Goal: Task Accomplishment & Management: Complete application form

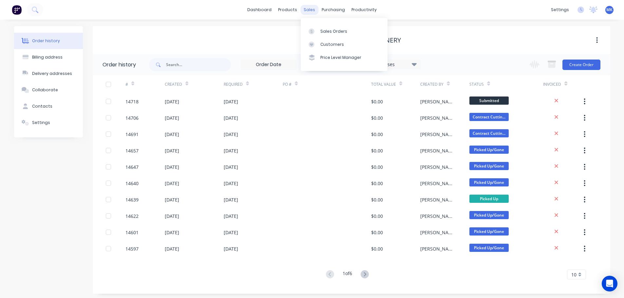
click at [311, 12] on div "sales" at bounding box center [309, 10] width 18 height 10
click at [319, 35] on link "Sales Orders" at bounding box center [344, 31] width 87 height 13
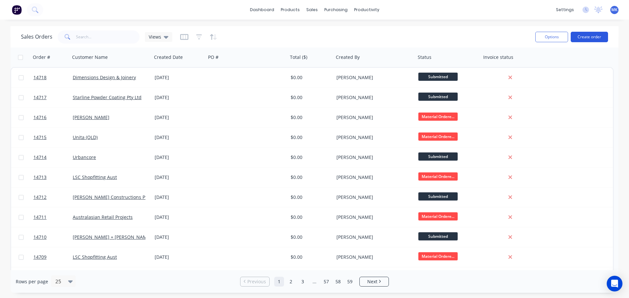
click at [596, 38] on button "Create order" at bounding box center [588, 37] width 37 height 10
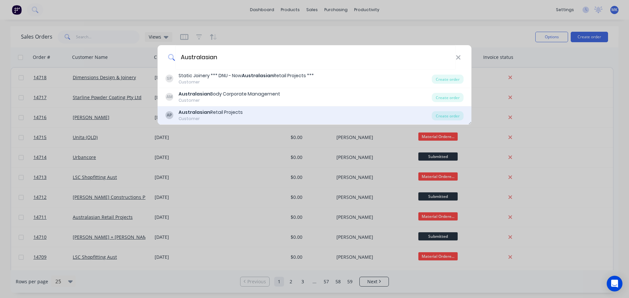
type input "Australasian"
click at [219, 112] on div "Australasian Retail Projects" at bounding box center [210, 112] width 64 height 7
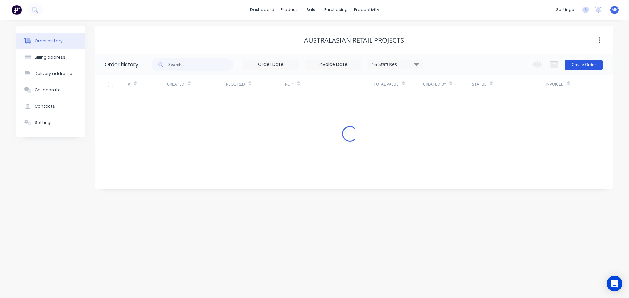
click at [578, 61] on button "Create Order" at bounding box center [583, 65] width 38 height 10
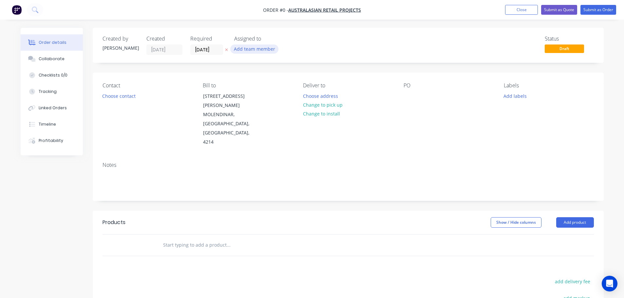
click at [247, 53] on button "Add team member" at bounding box center [254, 49] width 48 height 9
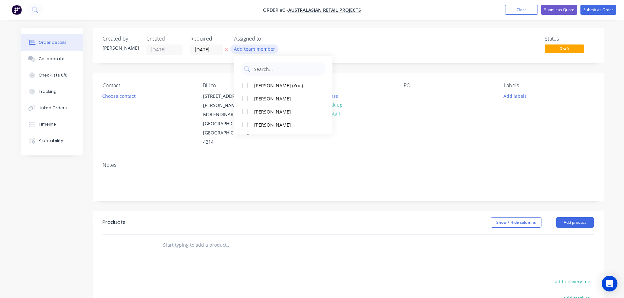
click at [247, 51] on button "Add team member" at bounding box center [254, 49] width 48 height 9
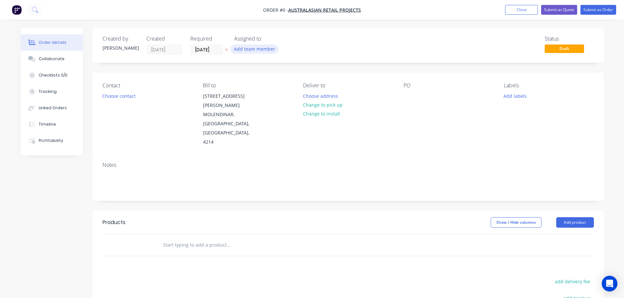
click at [254, 46] on button "Add team member" at bounding box center [254, 49] width 48 height 9
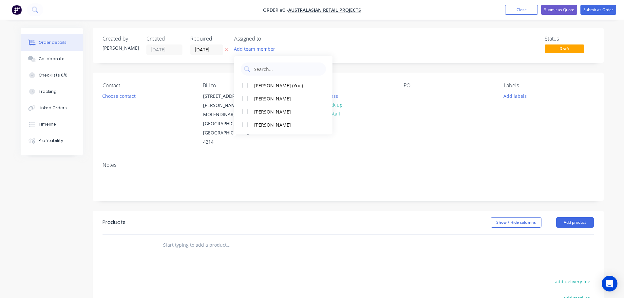
drag, startPoint x: 267, startPoint y: 121, endPoint x: 175, endPoint y: 110, distance: 93.2
click at [267, 120] on button "[PERSON_NAME]" at bounding box center [283, 124] width 98 height 13
click at [108, 96] on div "Order details Collaborate Checklists 0/0 Tracking Linked Orders Timeline Profit…" at bounding box center [312, 225] width 596 height 395
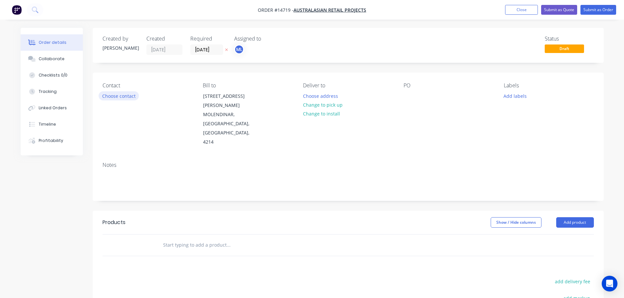
click at [119, 99] on button "Choose contact" at bounding box center [119, 95] width 40 height 9
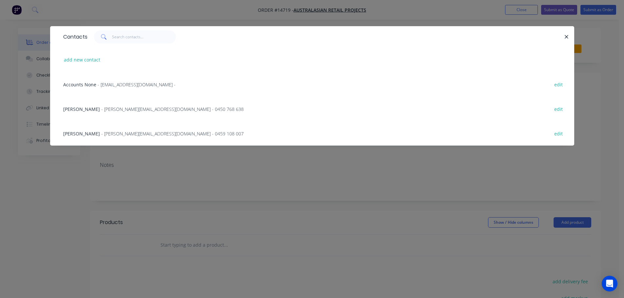
click at [117, 111] on span "- [PERSON_NAME][EMAIL_ADDRESS][DOMAIN_NAME] - 0450 768 638" at bounding box center [172, 109] width 142 height 6
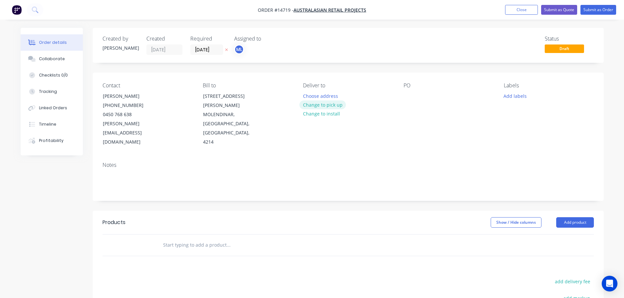
click at [334, 102] on button "Change to pick up" at bounding box center [322, 105] width 46 height 9
click at [519, 99] on button "Add labels" at bounding box center [515, 95] width 30 height 9
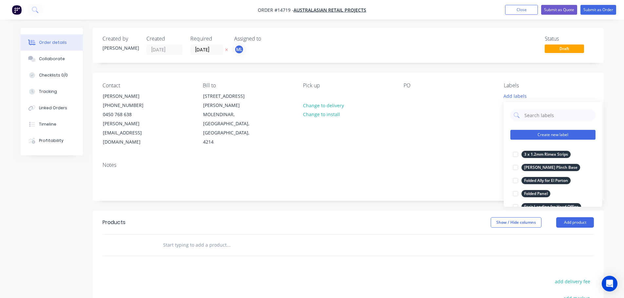
click at [568, 137] on button "Create new label" at bounding box center [552, 135] width 85 height 10
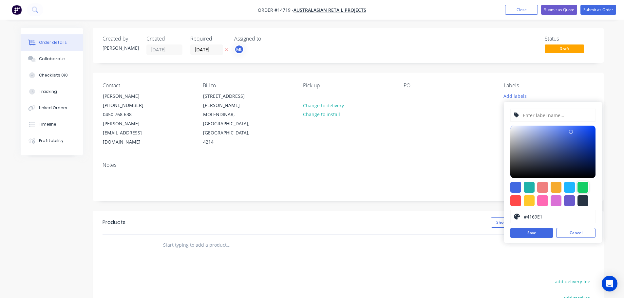
click at [581, 197] on div at bounding box center [582, 200] width 11 height 11
type input "#273444"
click at [563, 111] on input "text" at bounding box center [557, 115] width 70 height 12
paste input "Saba Curved Rail"
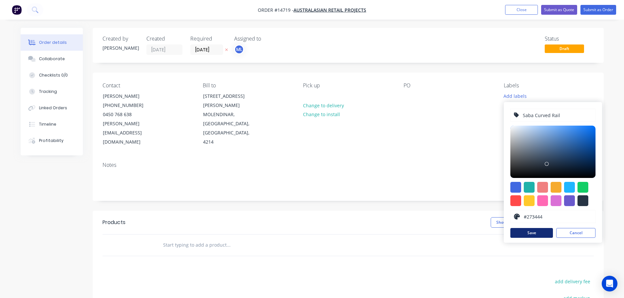
type input "Saba Curved Rail"
click at [538, 231] on button "Save" at bounding box center [531, 233] width 43 height 10
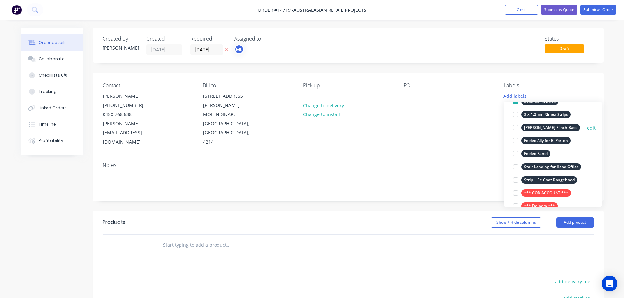
scroll to position [65, 0]
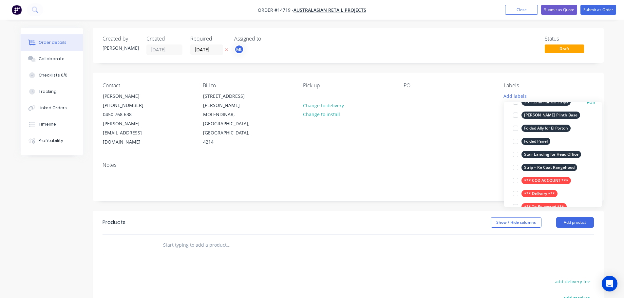
click at [542, 179] on div "*** COD ACCOUNT ***" at bounding box center [545, 180] width 49 height 7
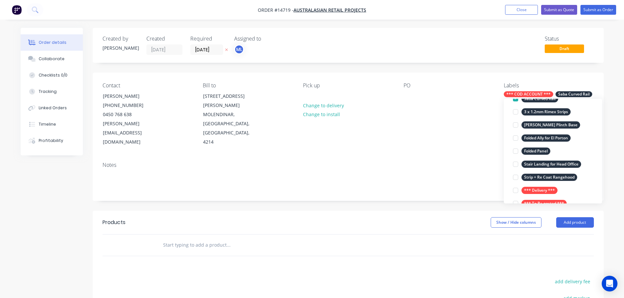
scroll to position [0, 0]
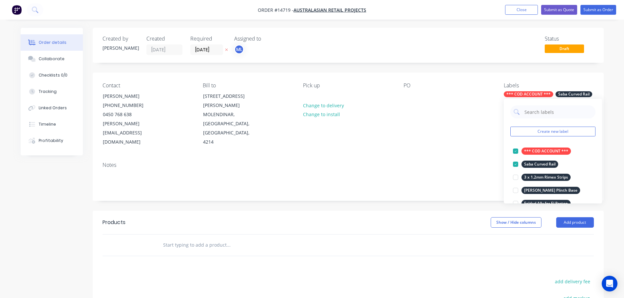
click at [196, 239] on input "text" at bounding box center [228, 245] width 131 height 13
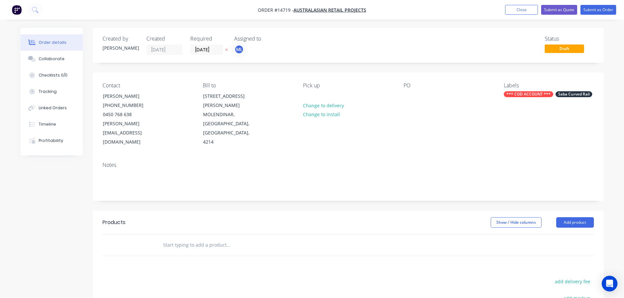
paste input "Saba Curved Rail"
type input "Saba Curved Rail"
click at [217, 260] on button "Add Saba Curved Rail to order" at bounding box center [263, 270] width 196 height 21
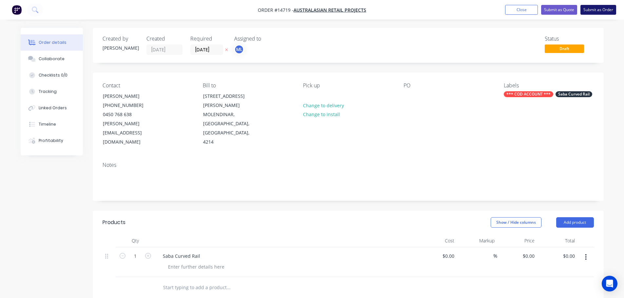
click at [593, 14] on button "Submit as Order" at bounding box center [598, 10] width 36 height 10
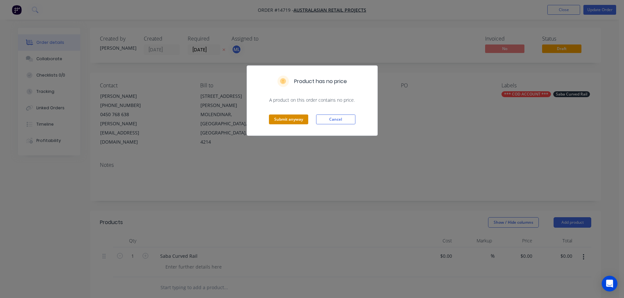
click at [298, 119] on button "Submit anyway" at bounding box center [288, 120] width 39 height 10
